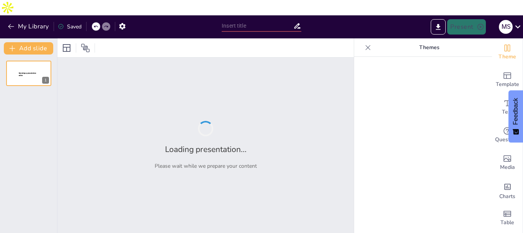
type input "Green AI Summit - Innovate Responsibly. Compute Sustainably."
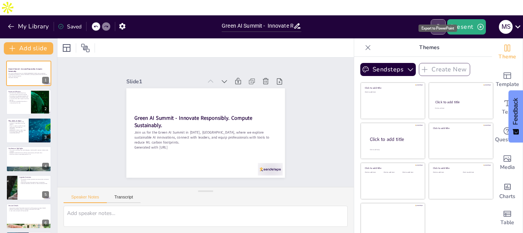
click at [436, 23] on icon "Export to PowerPoint" at bounding box center [438, 27] width 8 height 8
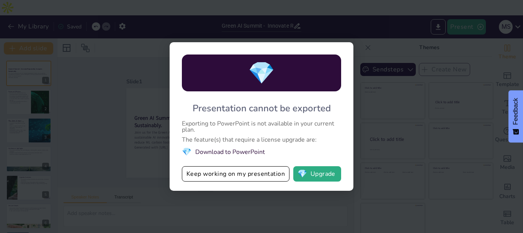
click at [240, 151] on li "💎 Download to PowerPoint" at bounding box center [261, 151] width 159 height 10
click at [409, 96] on div "💎 Presentation cannot be exported Exporting to PowerPoint is not available in y…" at bounding box center [261, 116] width 523 height 233
click at [97, 157] on div "💎 Presentation cannot be exported Exporting to PowerPoint is not available in y…" at bounding box center [261, 116] width 523 height 233
click at [220, 175] on button "Keep working on my presentation" at bounding box center [236, 173] width 108 height 15
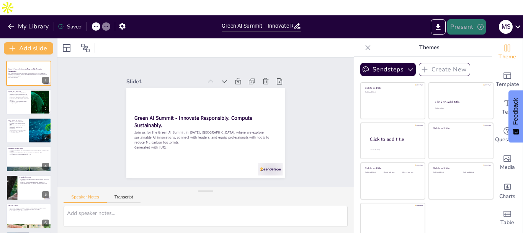
click at [478, 24] on icon "button" at bounding box center [481, 27] width 6 height 6
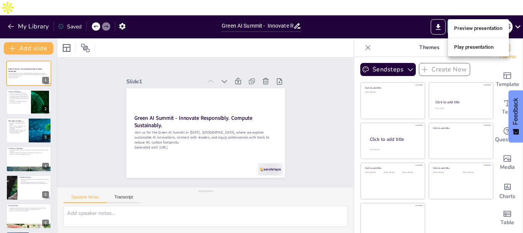
click at [485, 28] on li "Preview presentation" at bounding box center [478, 28] width 61 height 12
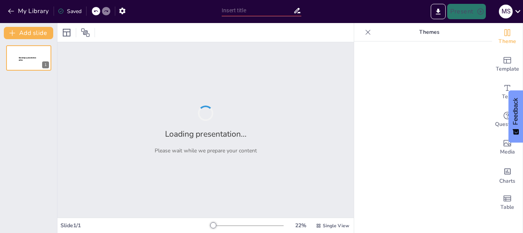
type input "Green AI Summit - Innovate Responsibly. Compute Sustainably."
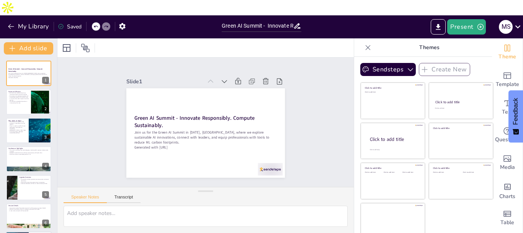
scroll to position [72, 0]
